Goal: Task Accomplishment & Management: Manage account settings

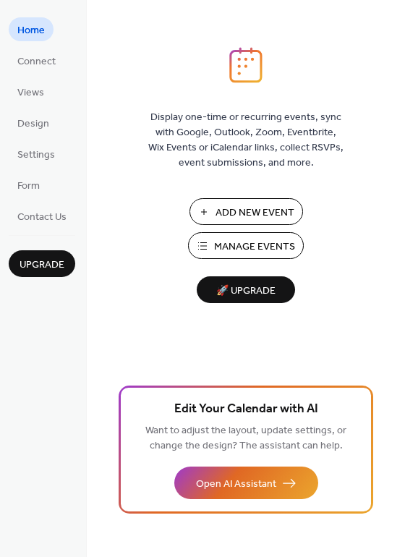
click at [248, 245] on span "Manage Events" at bounding box center [254, 247] width 81 height 15
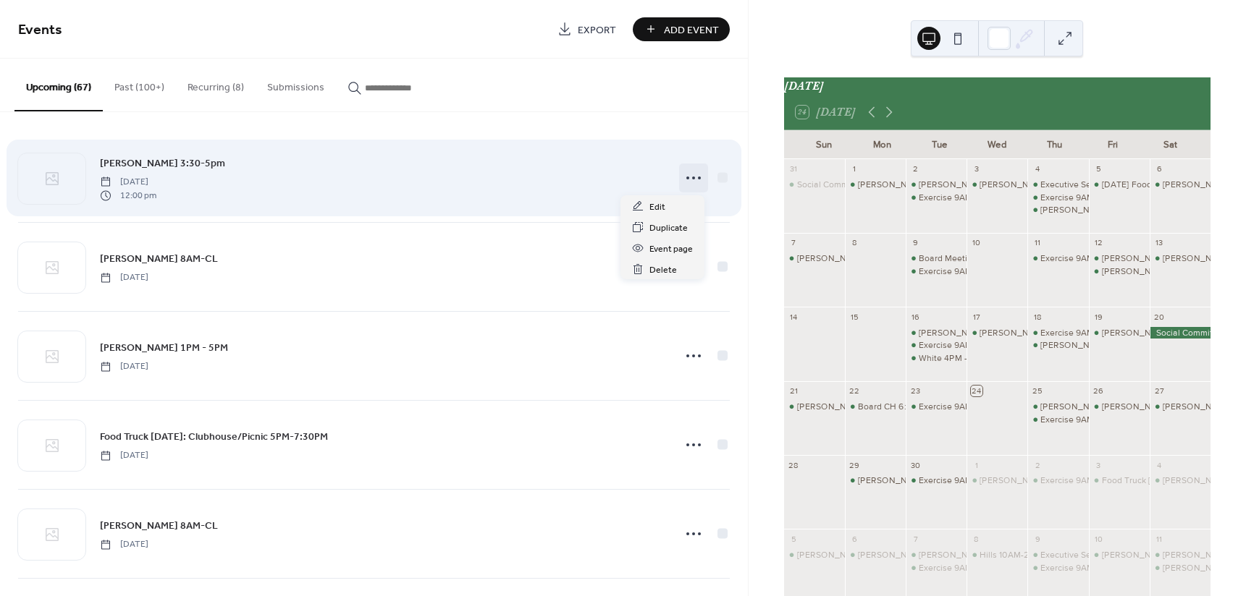
click at [692, 178] on icon at bounding box center [693, 177] width 23 height 23
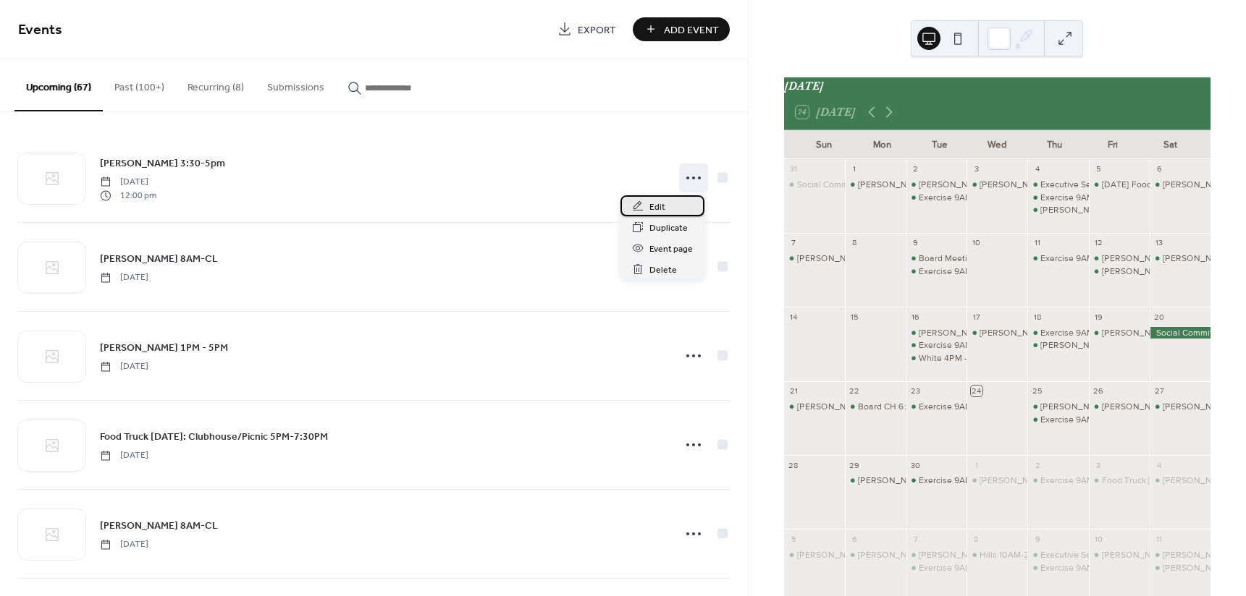
click at [663, 214] on span "Edit" at bounding box center [657, 207] width 16 height 15
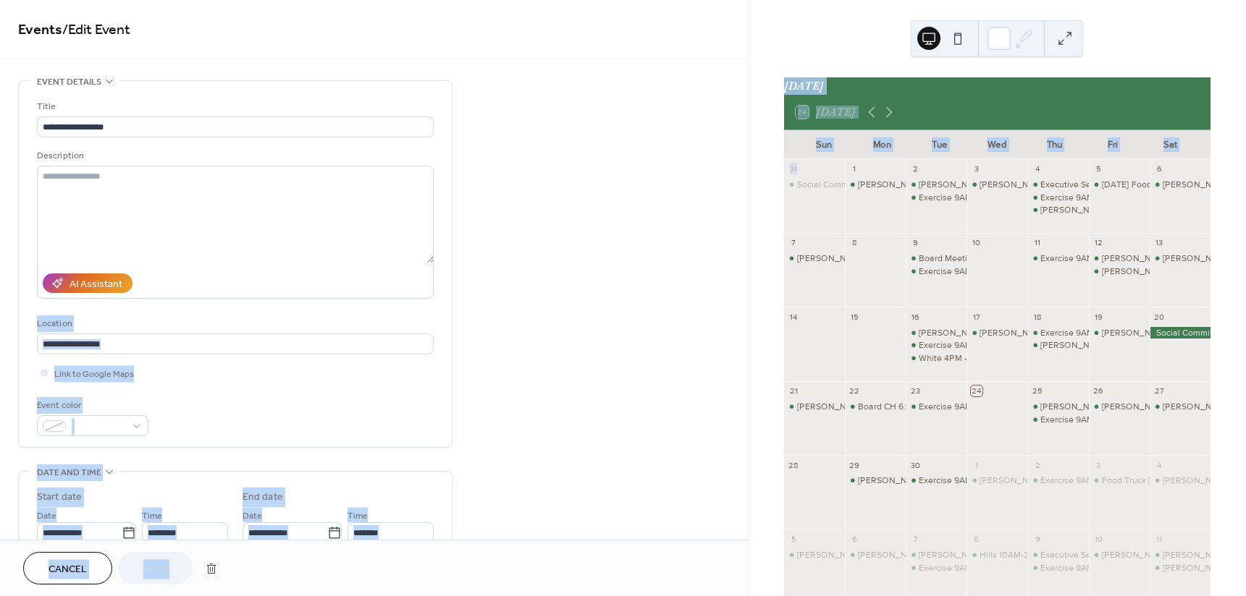
drag, startPoint x: 743, startPoint y: 152, endPoint x: 749, endPoint y: 231, distance: 79.2
click at [749, 231] on div "**********" at bounding box center [623, 298] width 1246 height 596
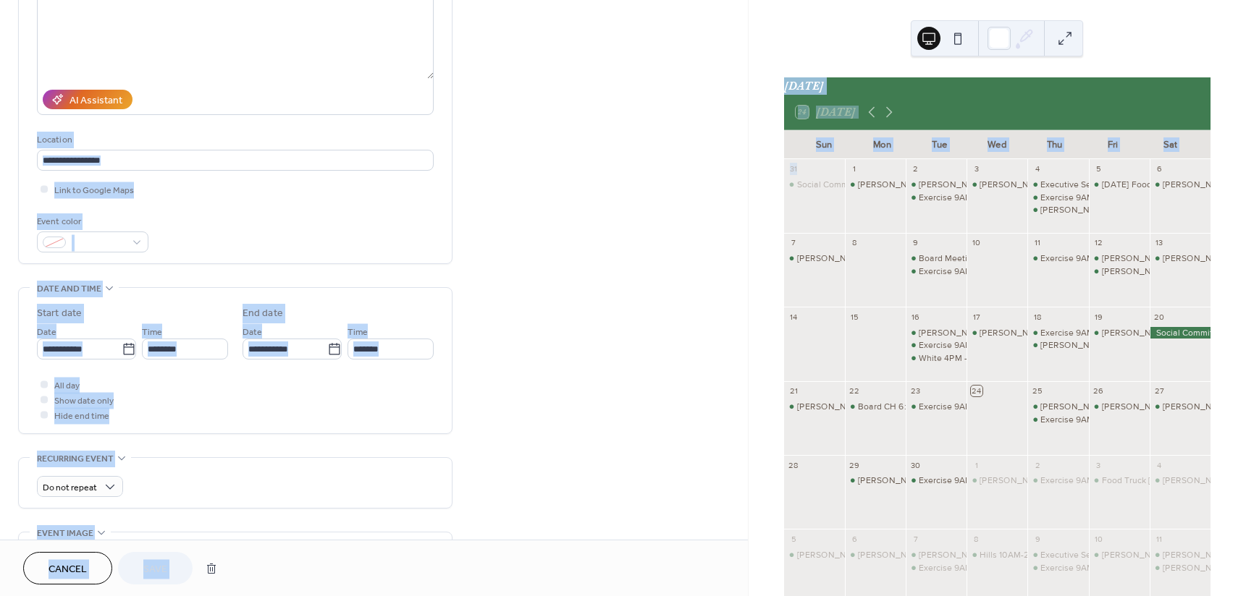
scroll to position [185, 0]
click at [376, 477] on div "Do not repeat" at bounding box center [235, 485] width 397 height 21
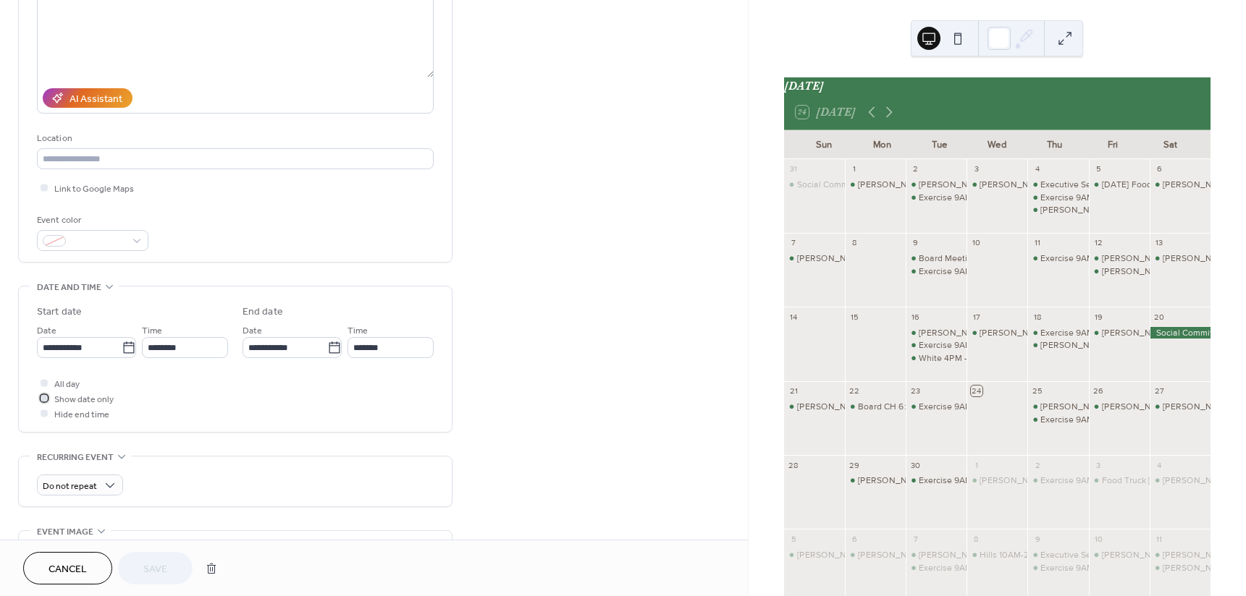
click at [43, 397] on div at bounding box center [44, 397] width 7 height 7
click at [165, 570] on span "Save" at bounding box center [155, 569] width 24 height 15
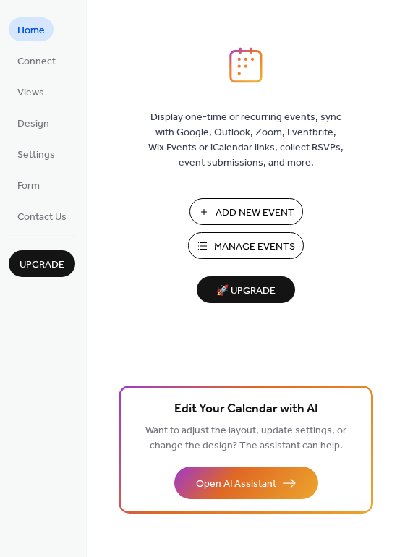
click at [253, 206] on span "Add New Event" at bounding box center [255, 213] width 79 height 15
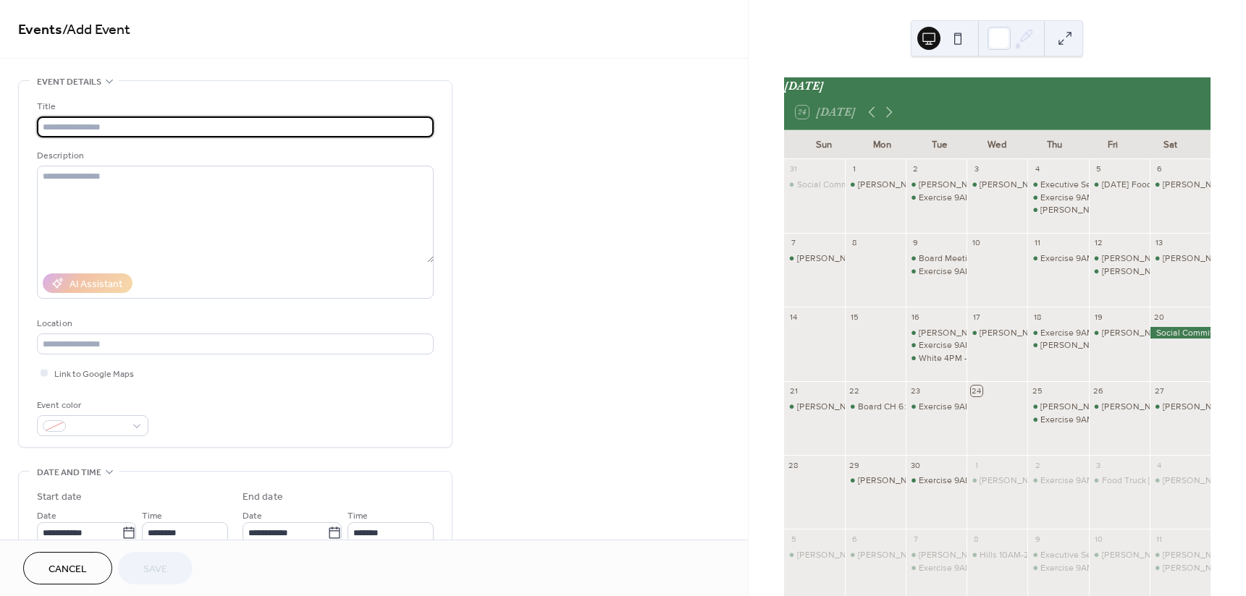
click at [159, 127] on input "text" at bounding box center [235, 127] width 397 height 21
type input "**********"
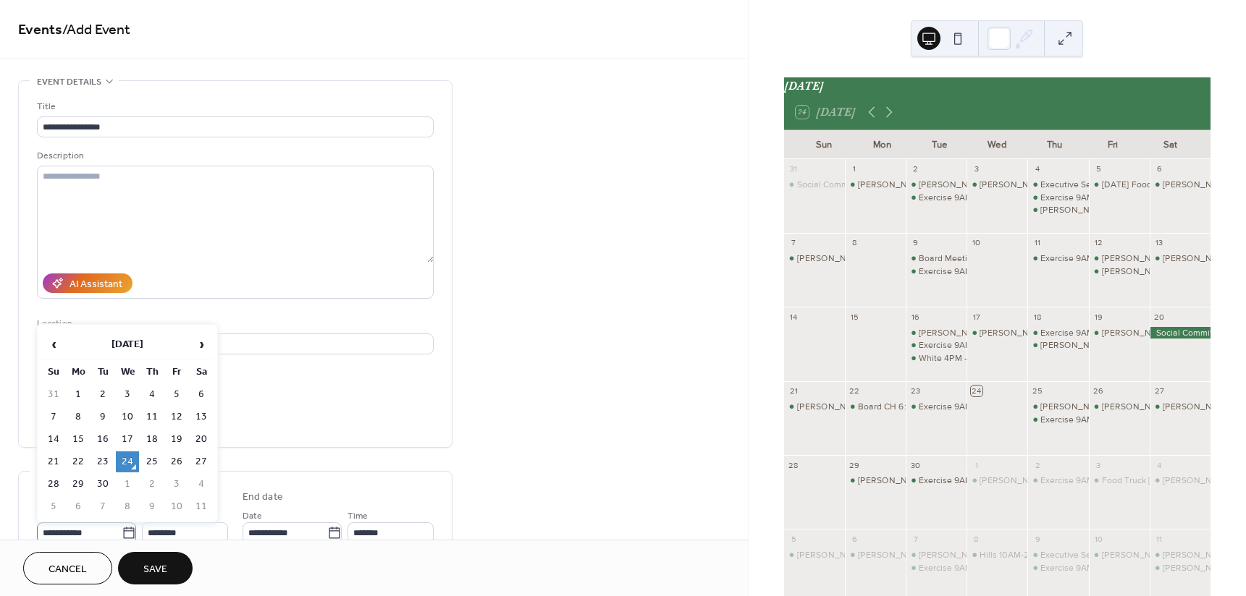
click at [125, 531] on icon at bounding box center [129, 533] width 14 height 14
click at [122, 531] on input "**********" at bounding box center [79, 533] width 85 height 21
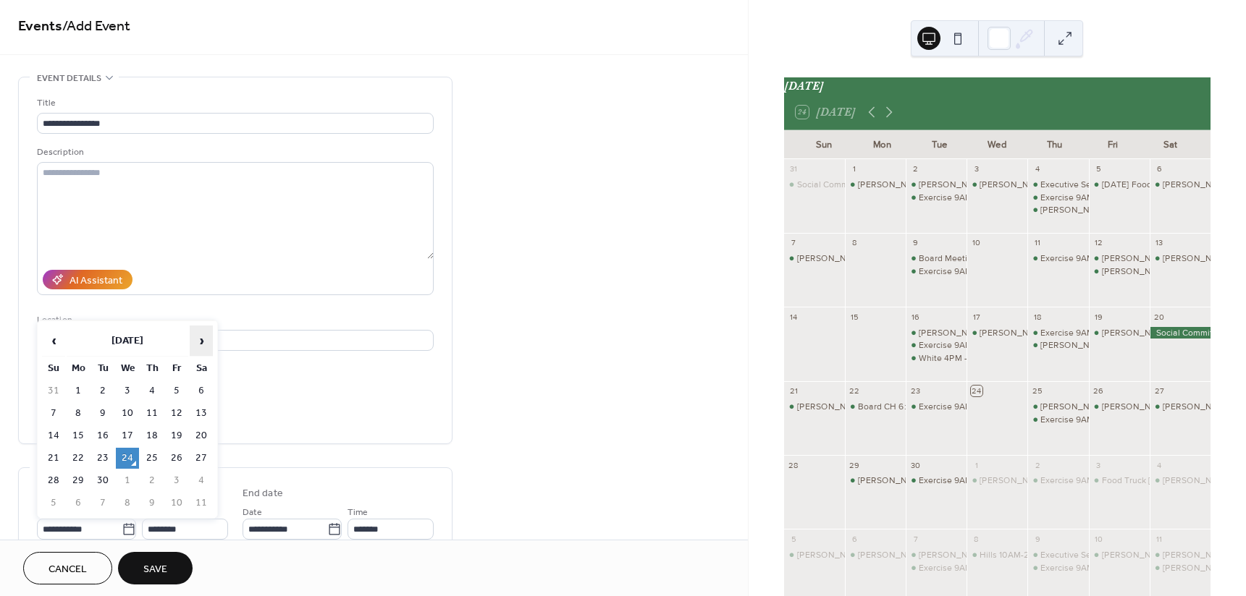
click at [203, 337] on span "›" at bounding box center [201, 340] width 22 height 29
click at [179, 392] on td "3" at bounding box center [176, 391] width 23 height 21
type input "**********"
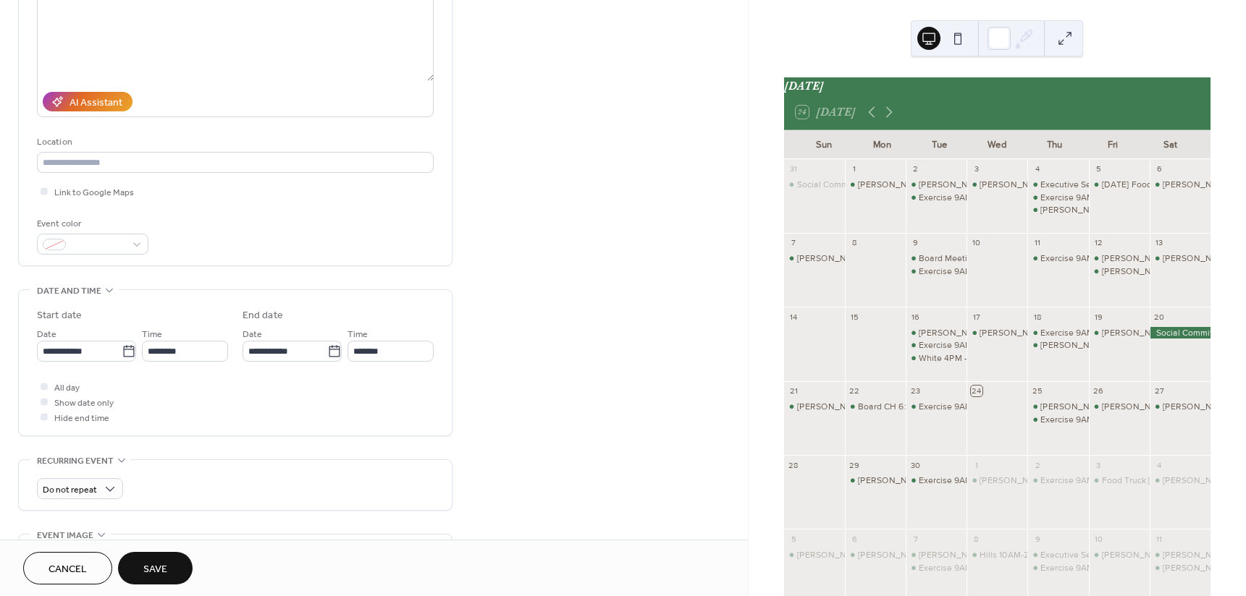
scroll to position [187, 0]
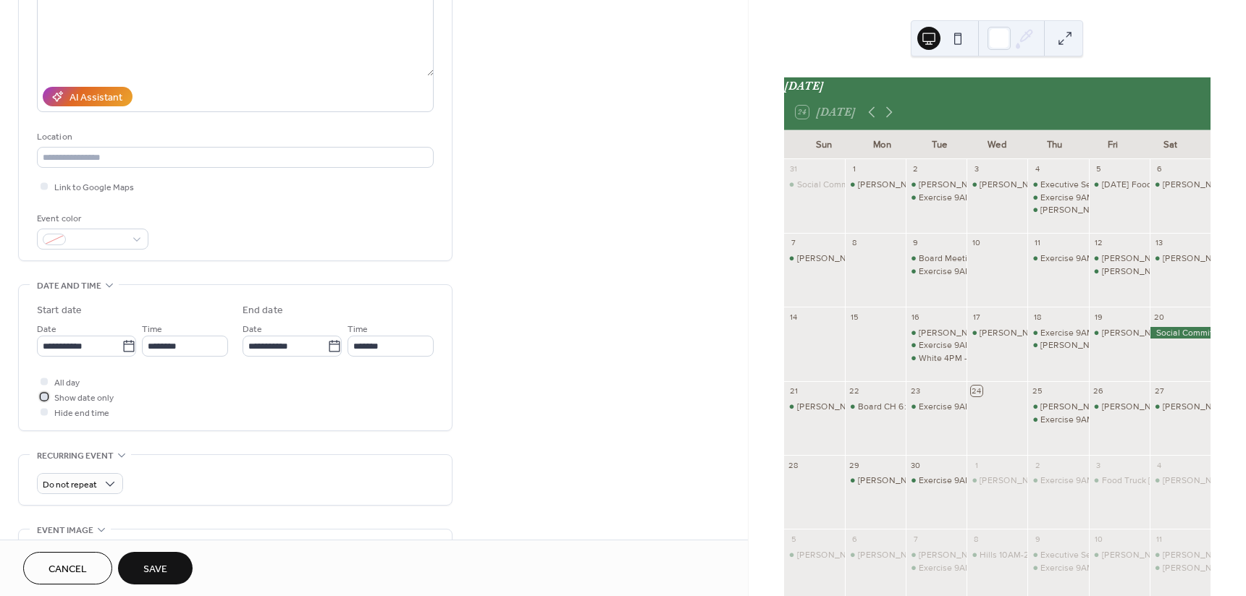
click at [68, 396] on span "Show date only" at bounding box center [83, 398] width 59 height 15
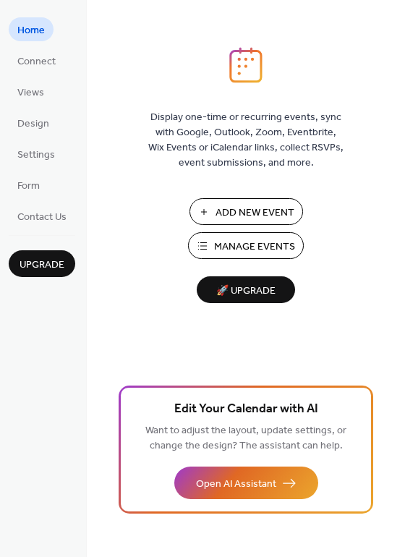
click at [252, 242] on span "Manage Events" at bounding box center [254, 247] width 81 height 15
click at [255, 245] on span "Manage Events" at bounding box center [254, 247] width 81 height 15
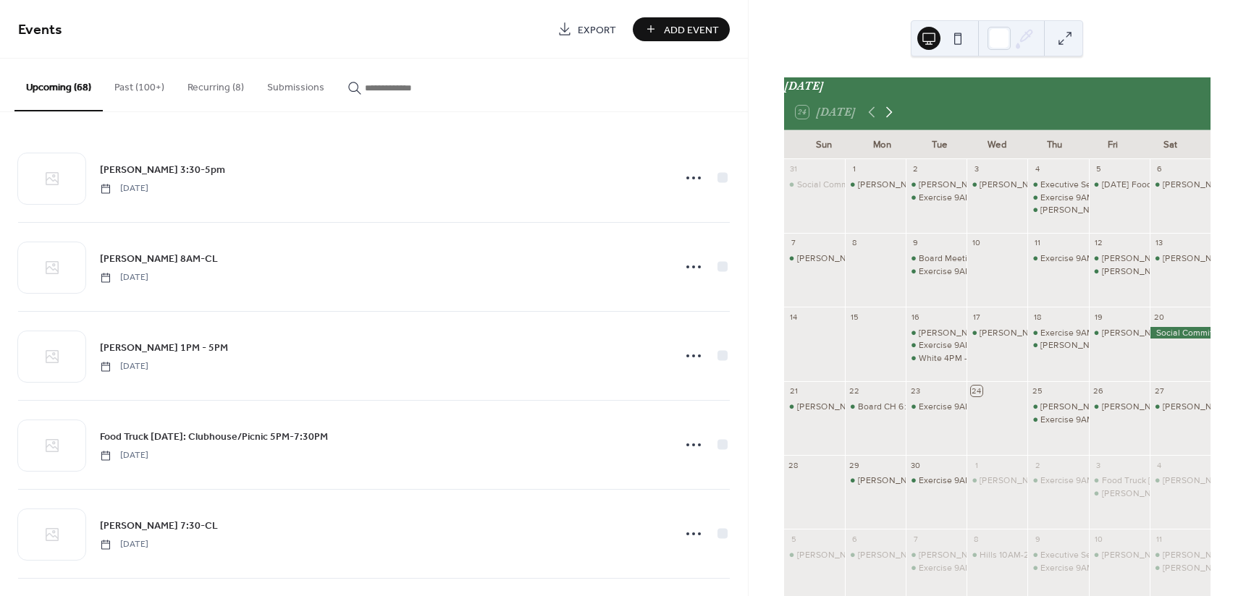
click at [892, 121] on icon at bounding box center [888, 111] width 17 height 17
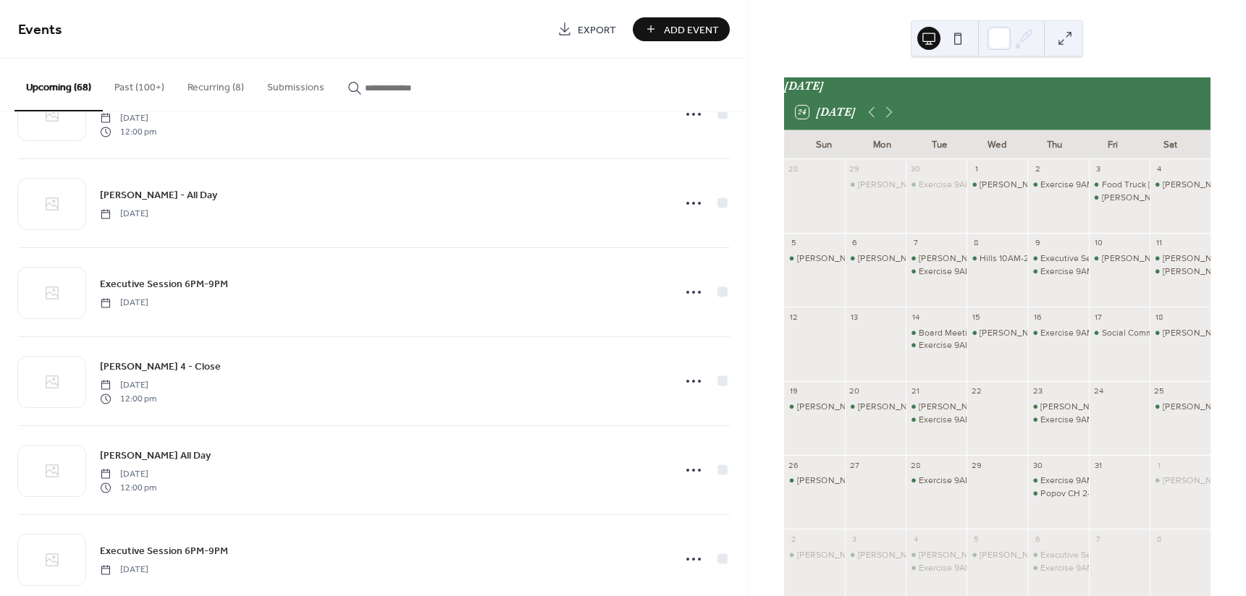
scroll to position [4457, 0]
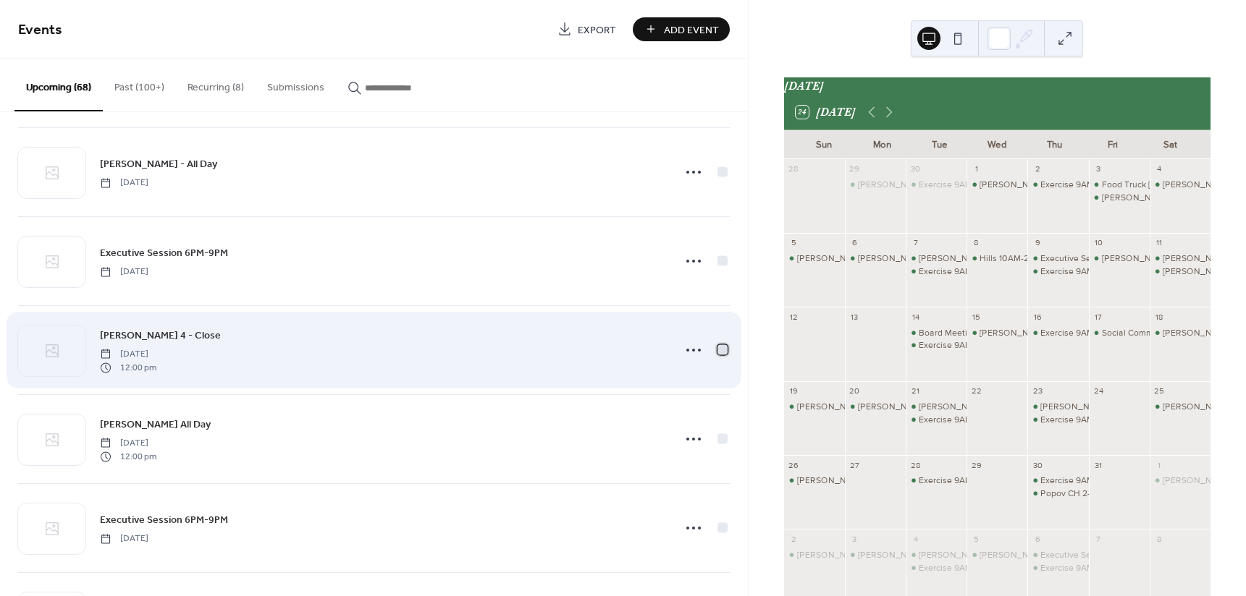
click at [721, 347] on div at bounding box center [722, 350] width 10 height 10
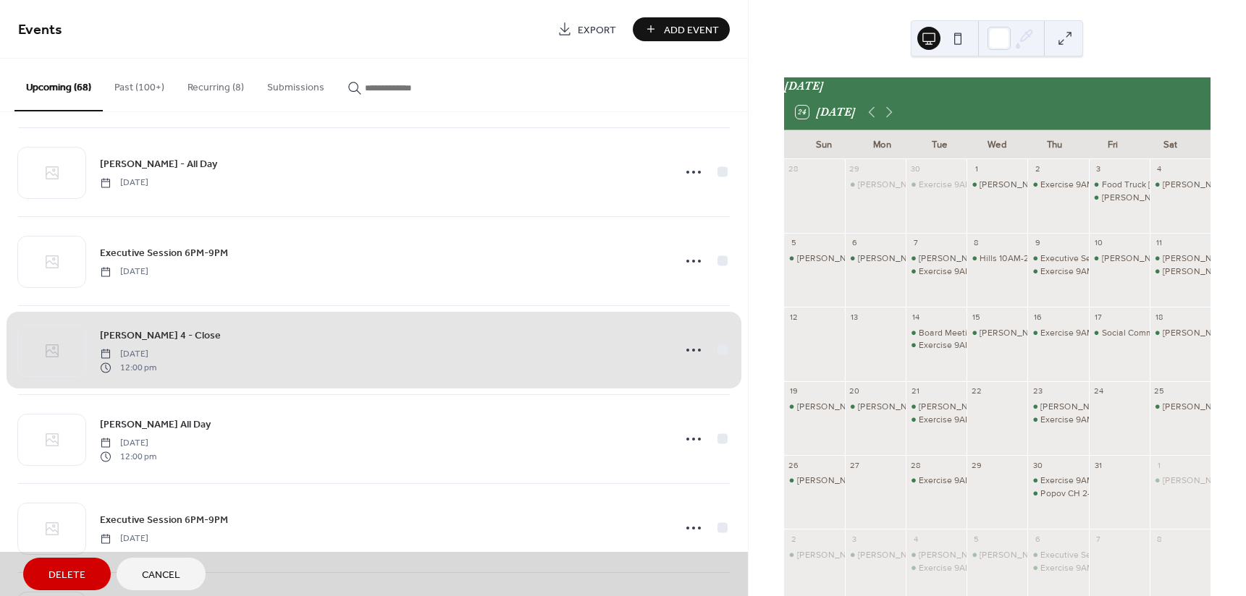
click at [685, 345] on div "Woelk 4 - Close Friday, January 16, 2026 12:00 pm" at bounding box center [373, 349] width 711 height 89
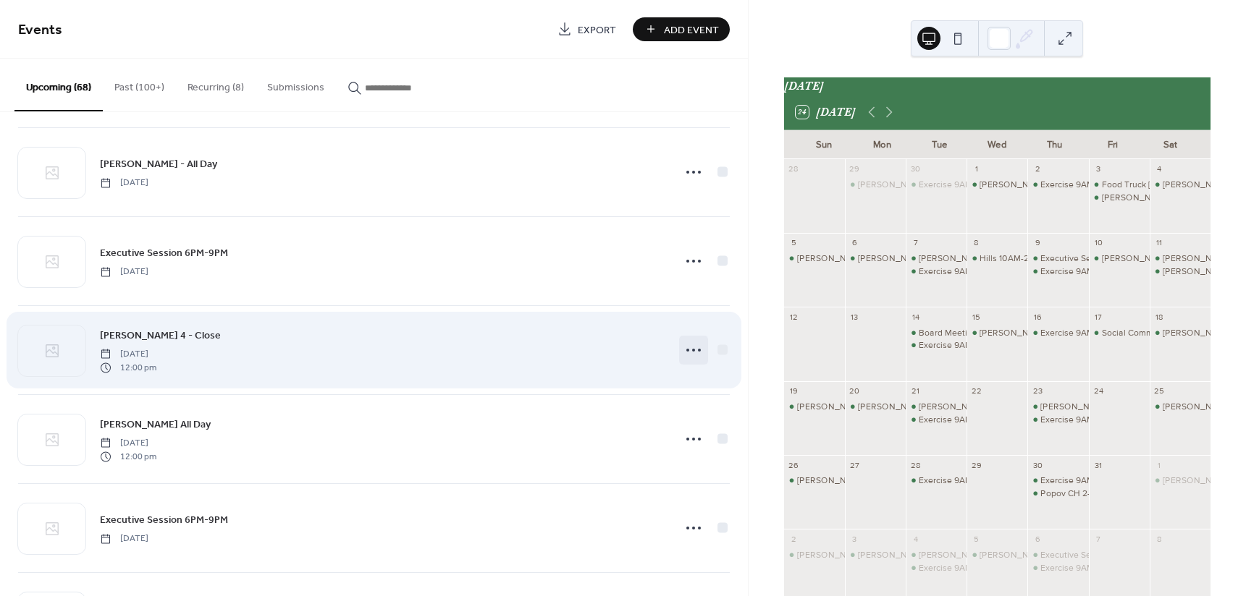
click at [692, 349] on circle at bounding box center [693, 350] width 3 height 3
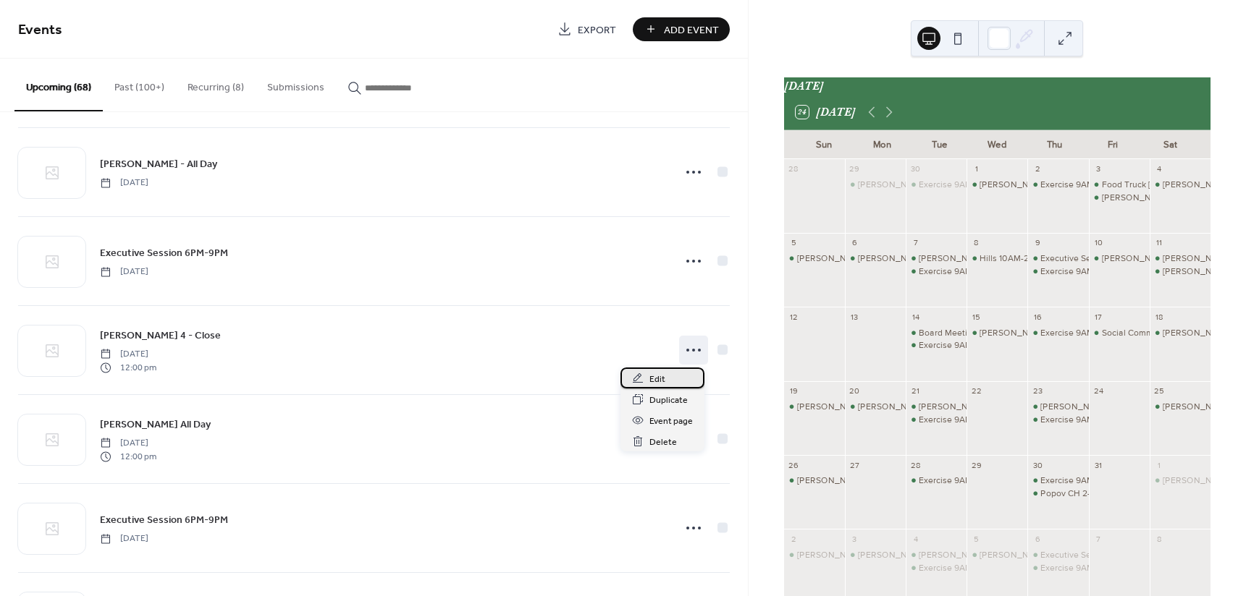
click at [668, 377] on div "Edit" at bounding box center [662, 378] width 84 height 21
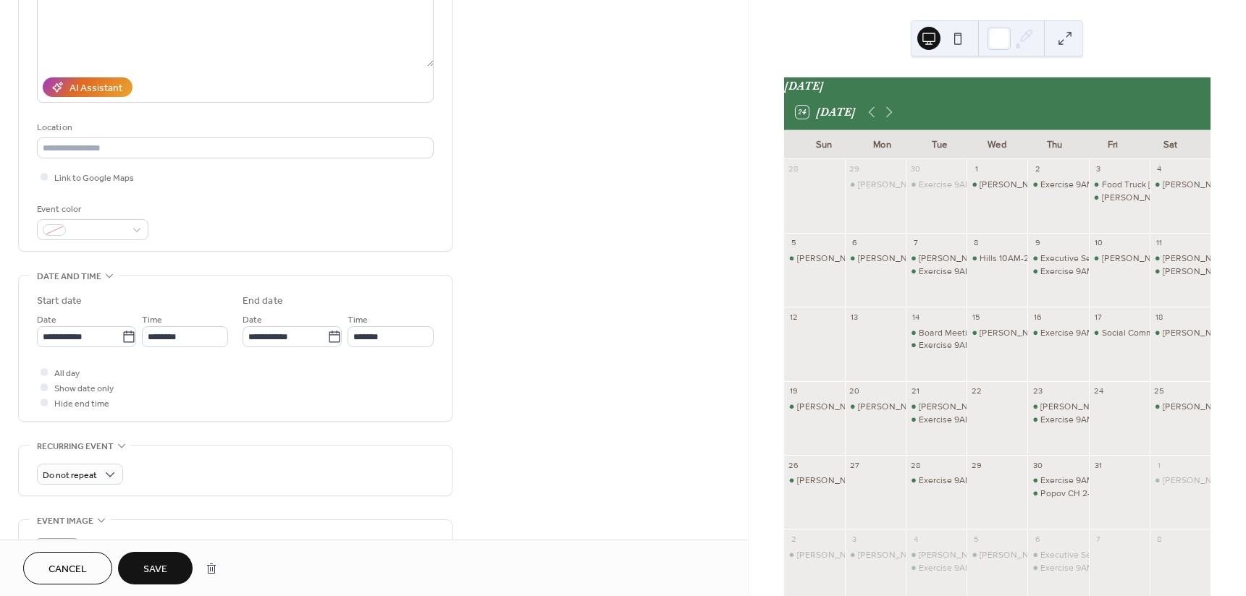
scroll to position [197, 0]
click at [45, 386] on div at bounding box center [44, 386] width 7 height 7
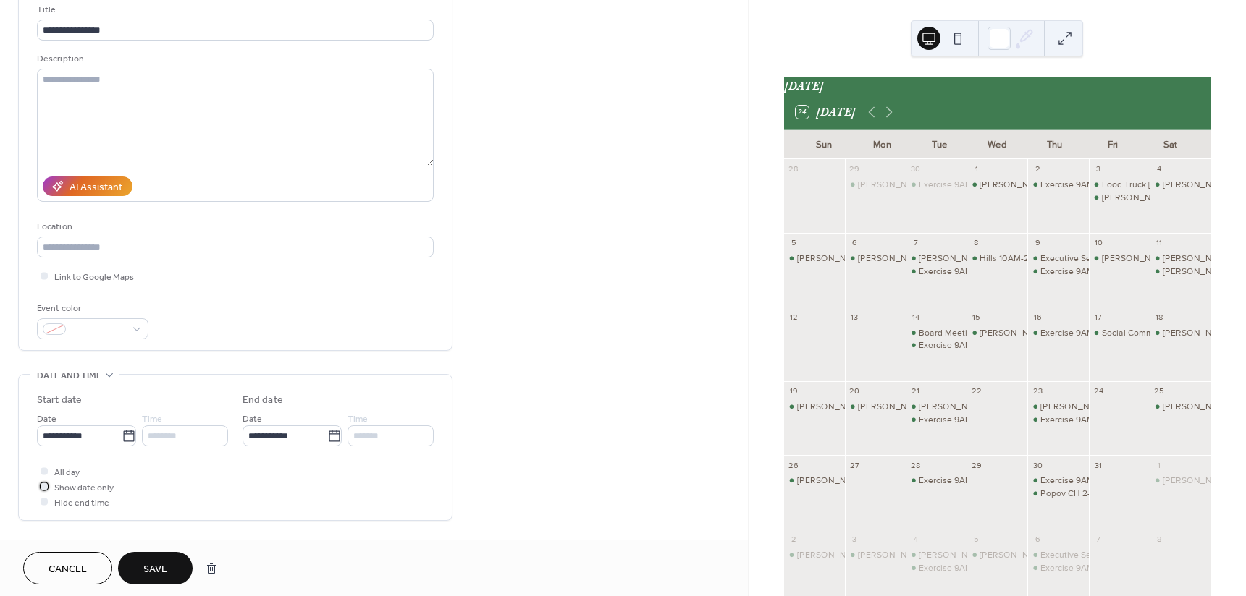
scroll to position [7, 0]
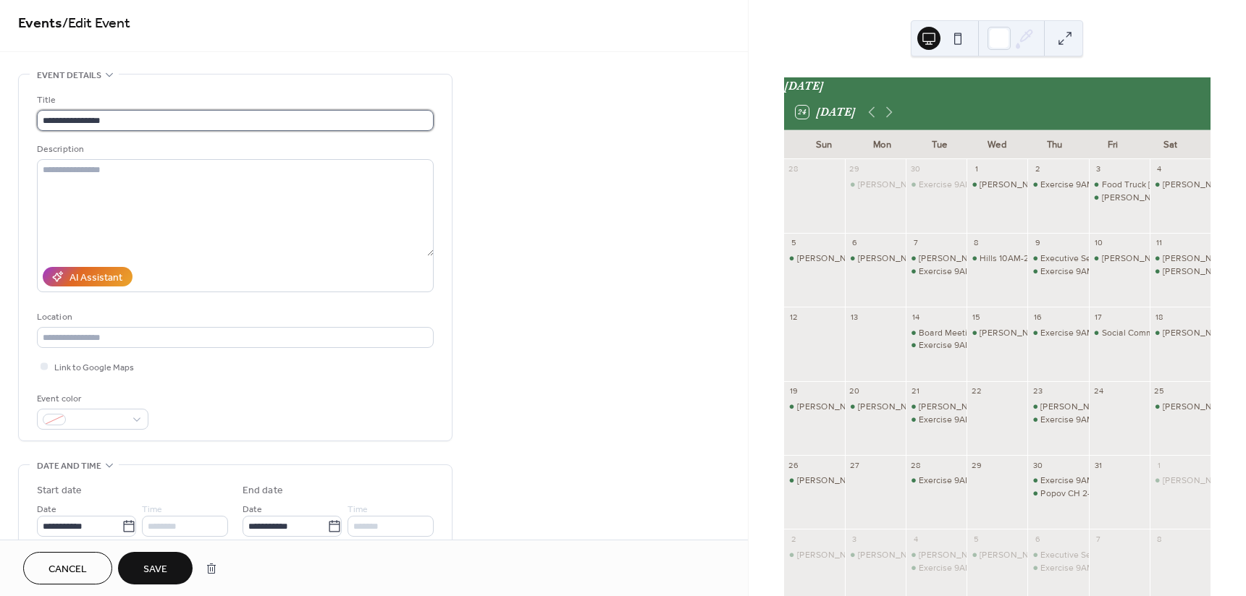
click at [73, 117] on input "**********" at bounding box center [235, 120] width 397 height 21
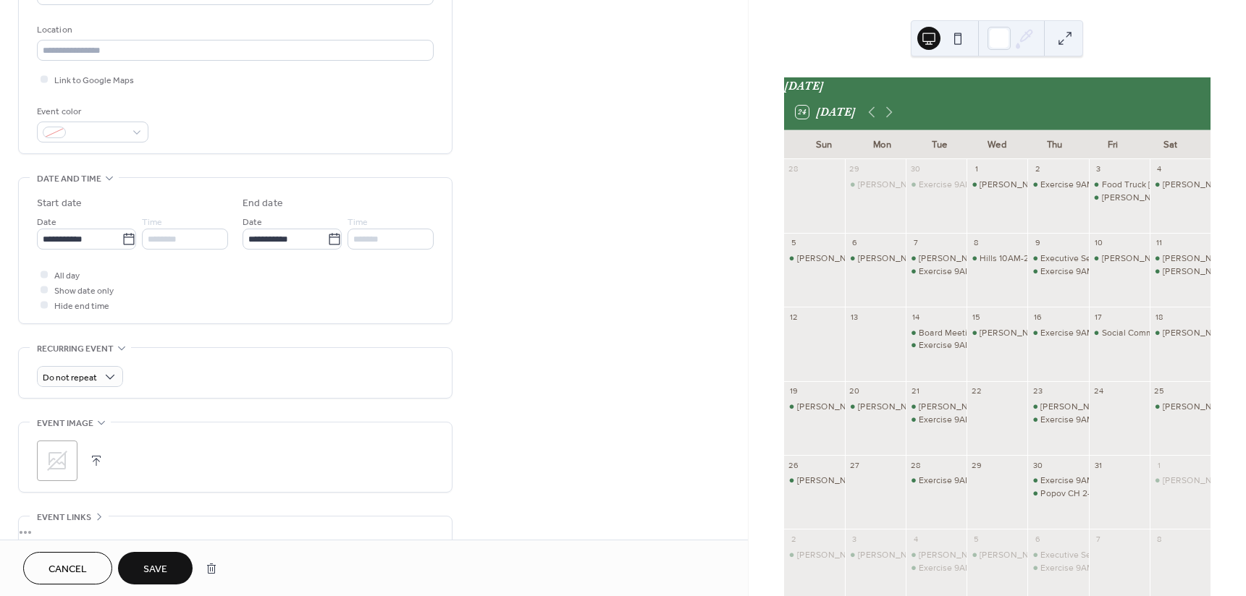
scroll to position [296, 0]
type input "**********"
click at [170, 559] on button "Save" at bounding box center [155, 568] width 75 height 33
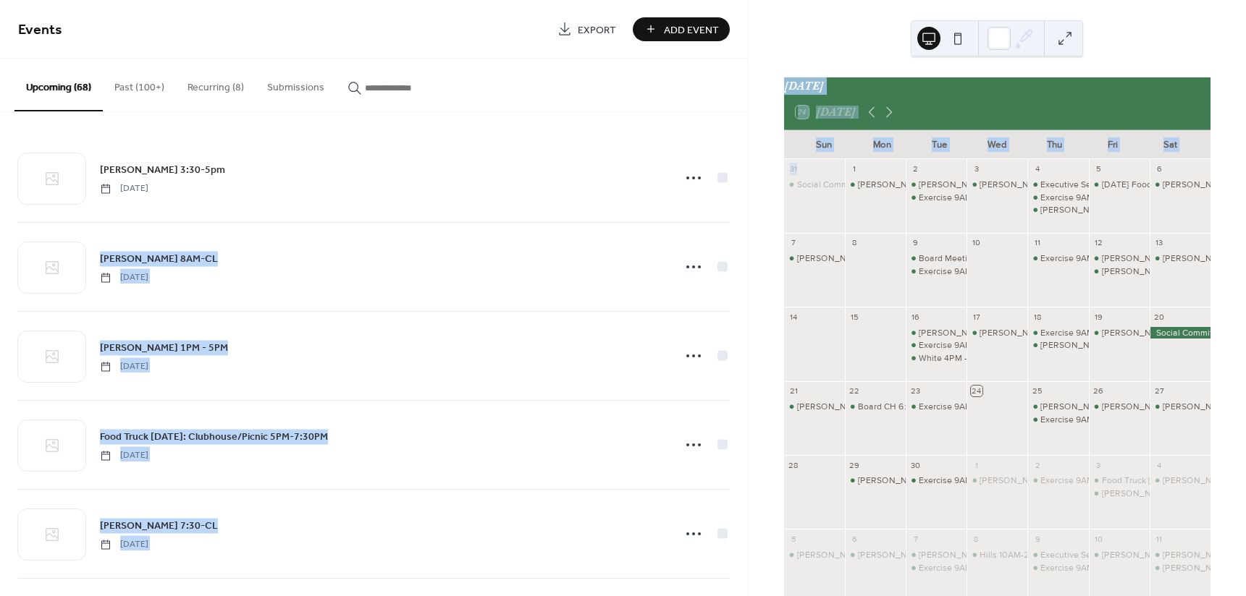
drag, startPoint x: 742, startPoint y: 125, endPoint x: 751, endPoint y: 224, distance: 99.5
click at [751, 225] on div "Events Export Add Event Upcoming (68) Past (100+) Recurring (8) Submissions Far…" at bounding box center [623, 298] width 1246 height 596
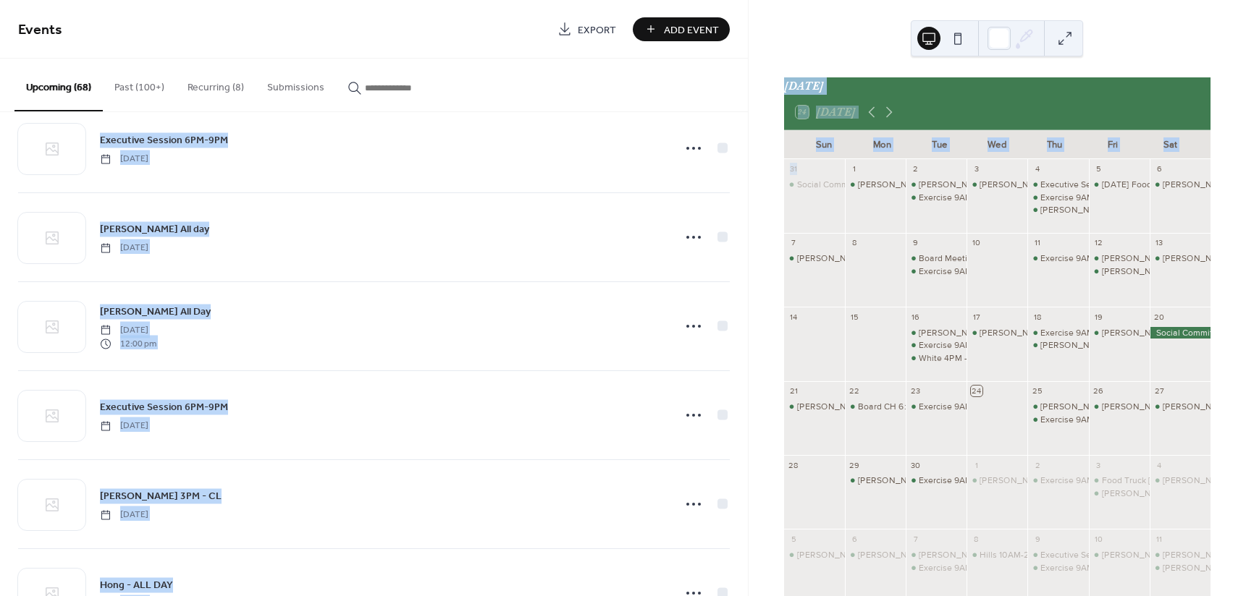
scroll to position [4586, 0]
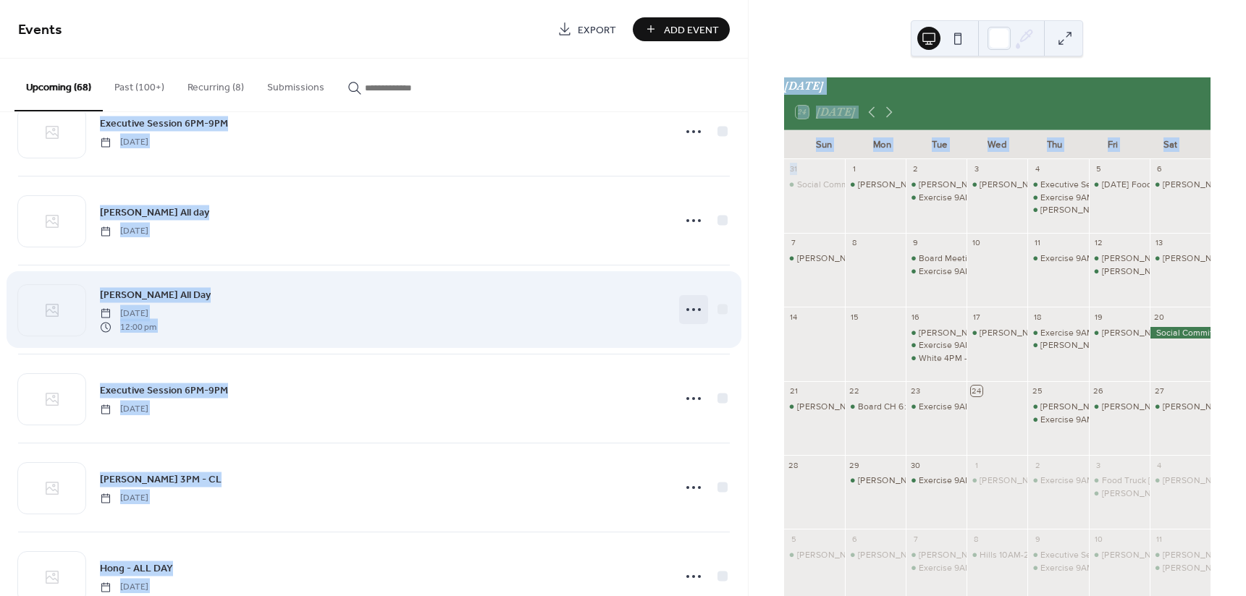
click at [692, 310] on circle at bounding box center [693, 309] width 3 height 3
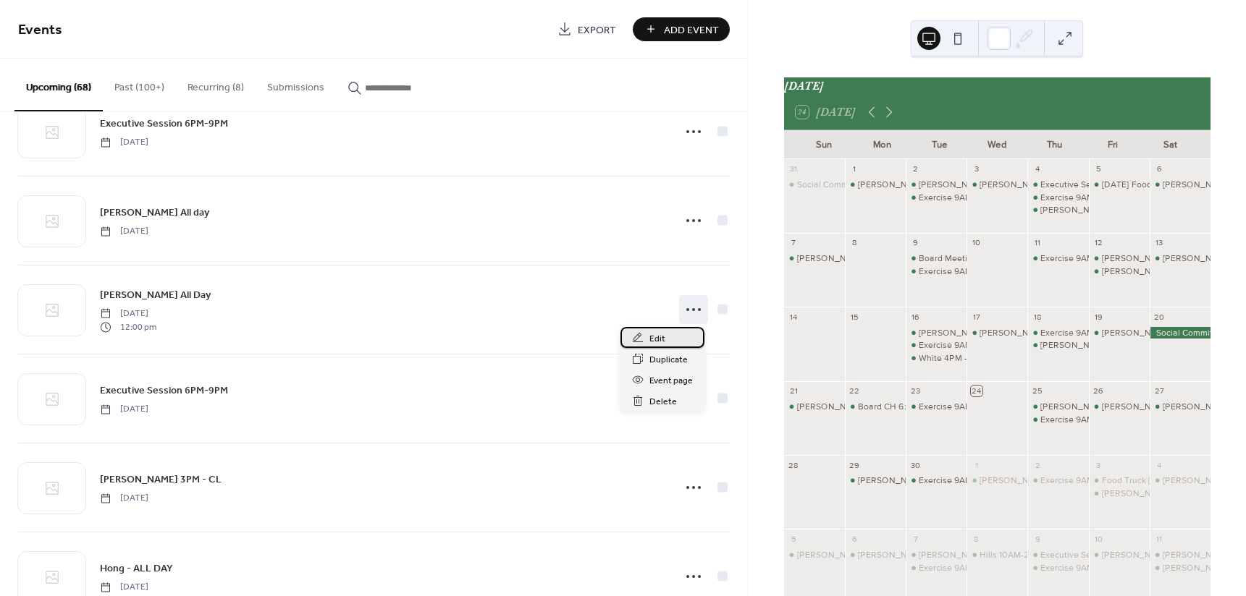
click at [662, 337] on span "Edit" at bounding box center [657, 338] width 16 height 15
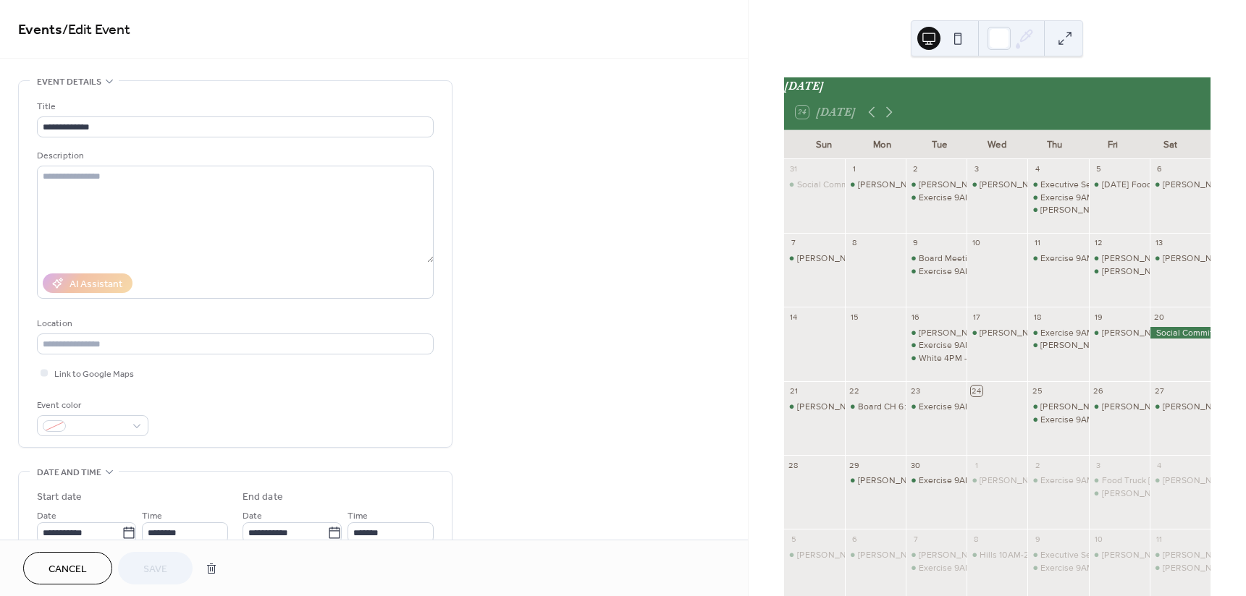
drag, startPoint x: 743, startPoint y: 184, endPoint x: 743, endPoint y: 205, distance: 21.0
click at [743, 205] on div "**********" at bounding box center [374, 523] width 748 height 886
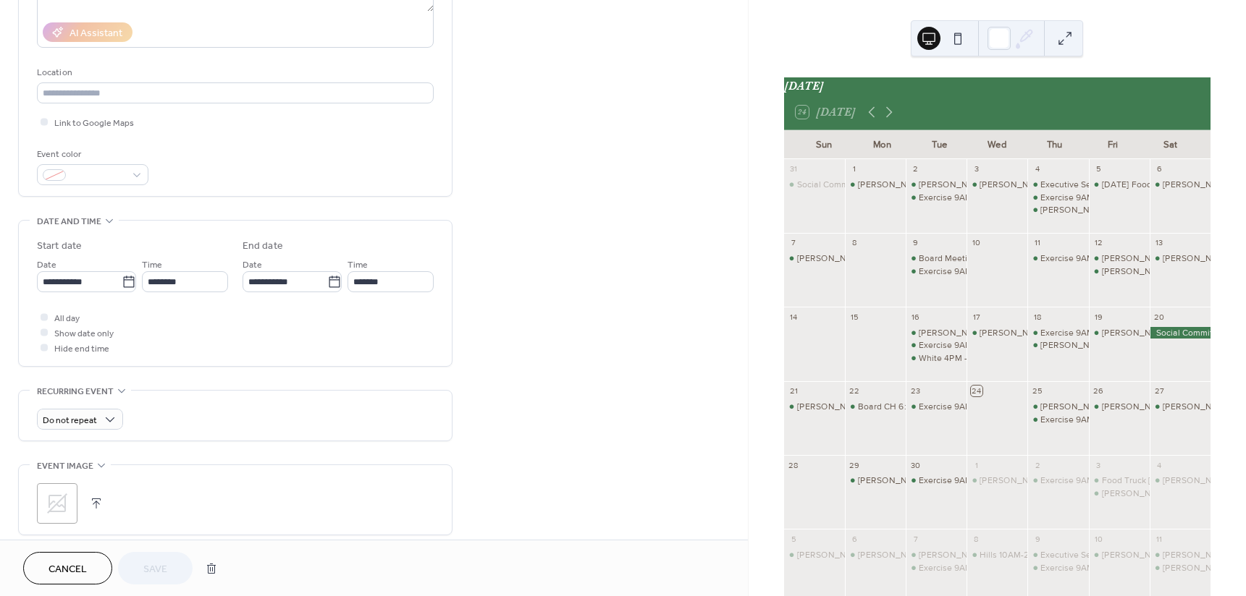
scroll to position [253, 0]
click at [43, 331] on div at bounding box center [44, 330] width 7 height 7
click at [161, 573] on span "Save" at bounding box center [155, 569] width 24 height 15
